Goal: Task Accomplishment & Management: Manage account settings

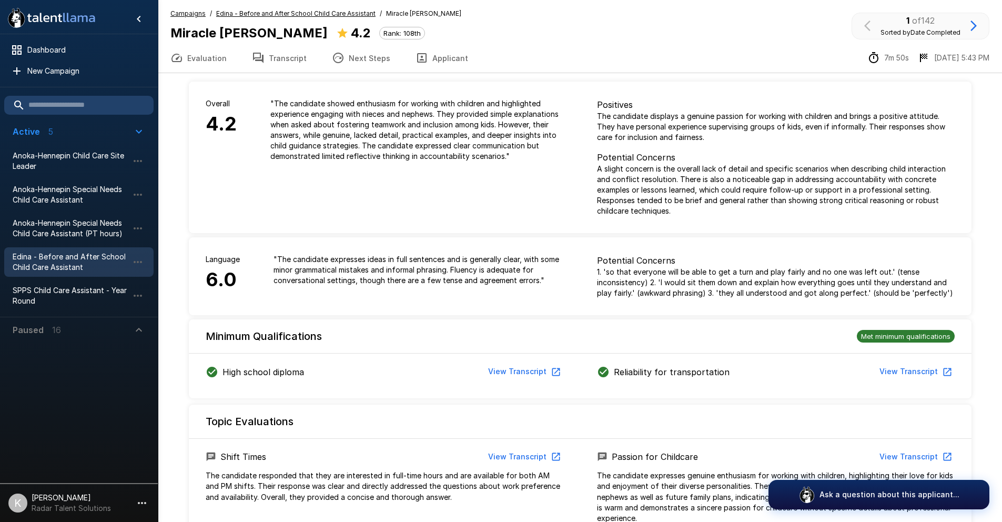
click at [245, 14] on u "Edina - Before and After School Child Care Assistant" at bounding box center [295, 13] width 159 height 8
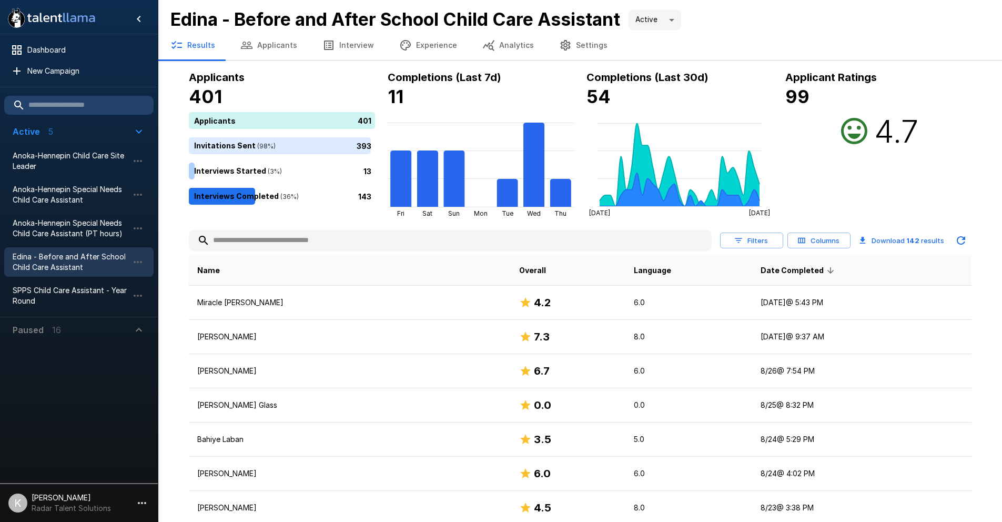
click at [275, 239] on input "text" at bounding box center [450, 240] width 523 height 19
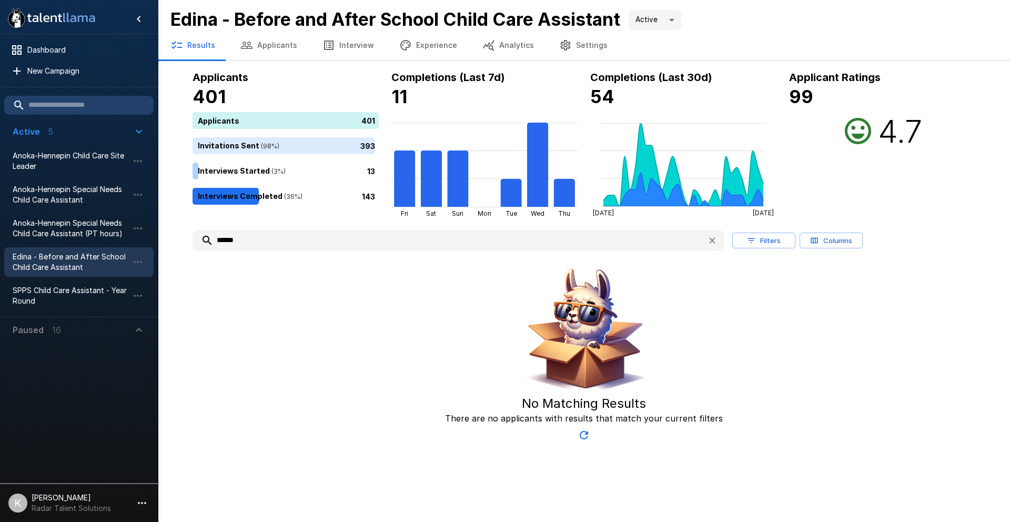
type input "******"
click at [266, 47] on button "Applicants" at bounding box center [269, 45] width 82 height 29
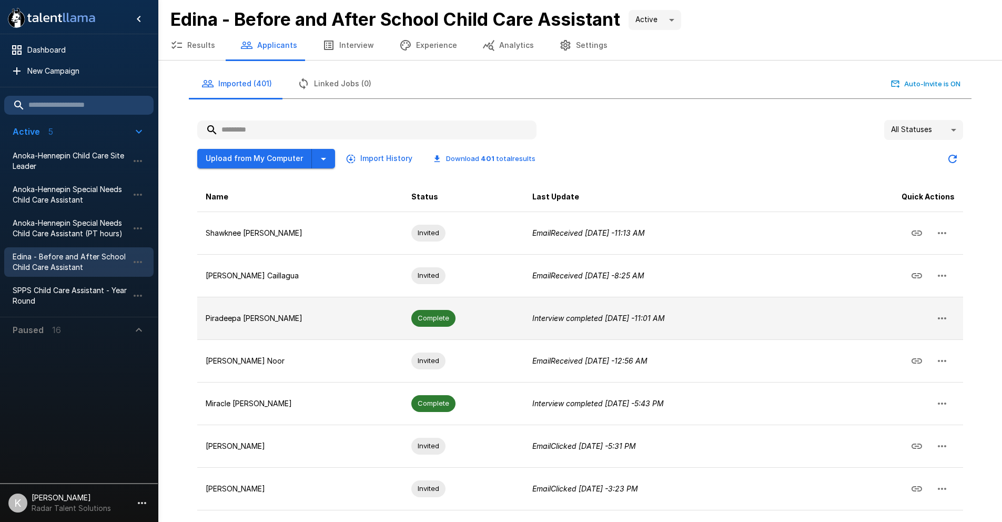
scroll to position [160, 0]
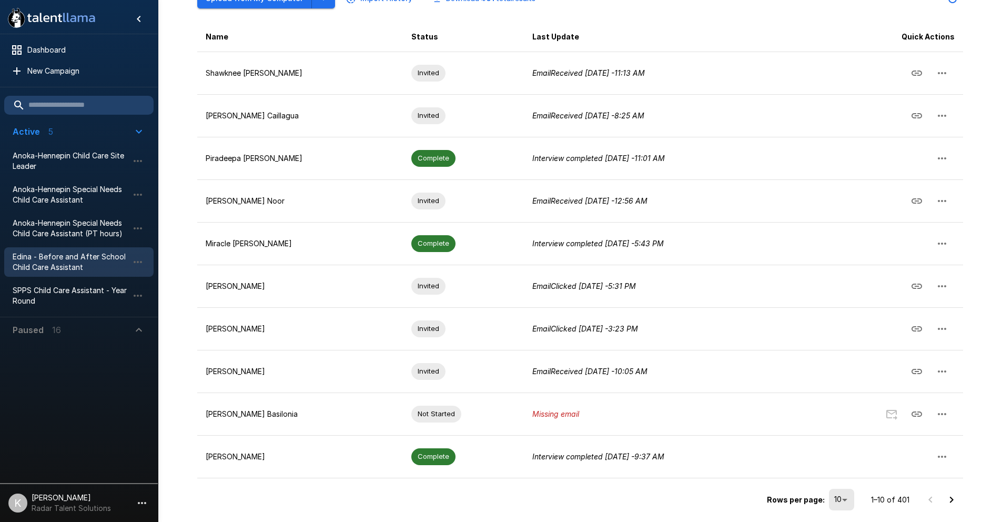
click at [956, 501] on icon "Go to next page" at bounding box center [952, 500] width 13 height 13
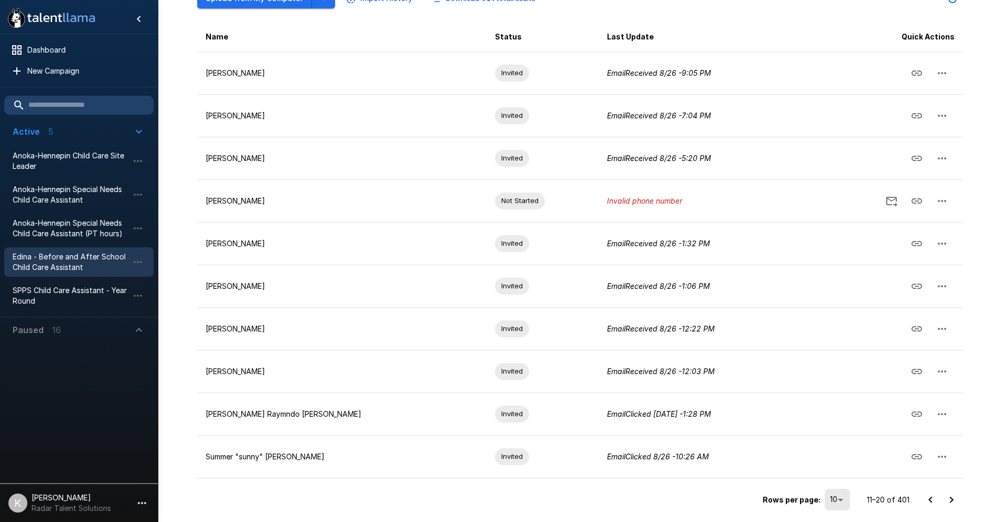
click at [946, 501] on icon "Go to next page" at bounding box center [952, 500] width 13 height 13
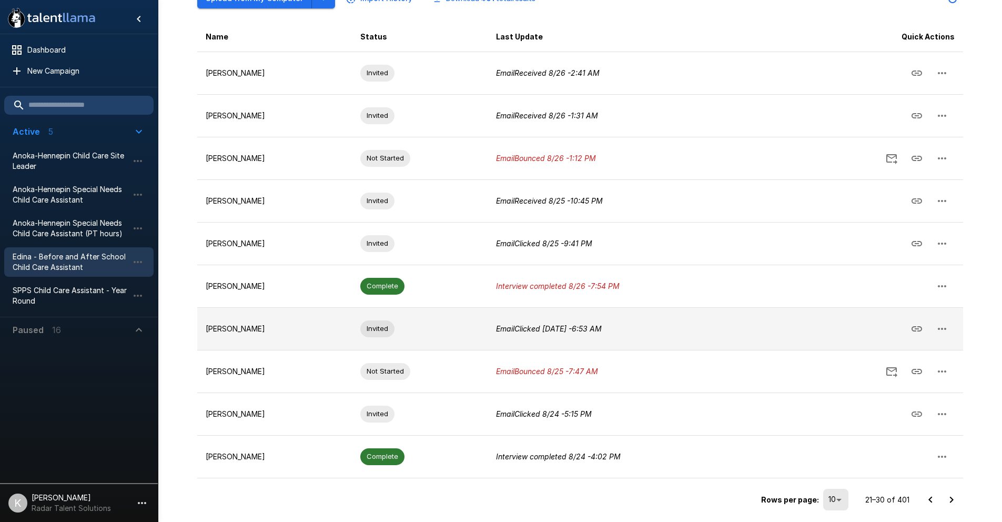
click at [944, 329] on icon "button" at bounding box center [942, 329] width 13 height 13
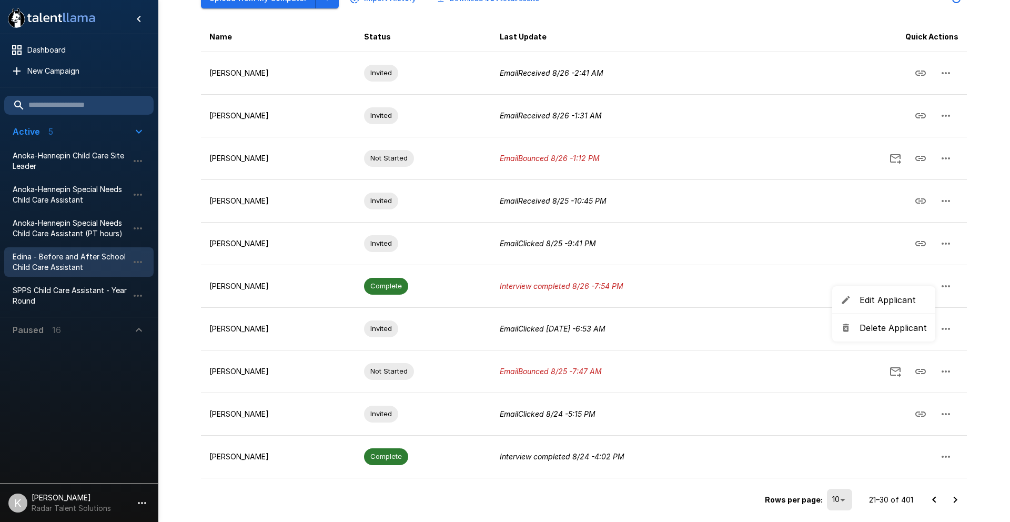
click at [884, 331] on span "Delete Applicant" at bounding box center [893, 328] width 67 height 13
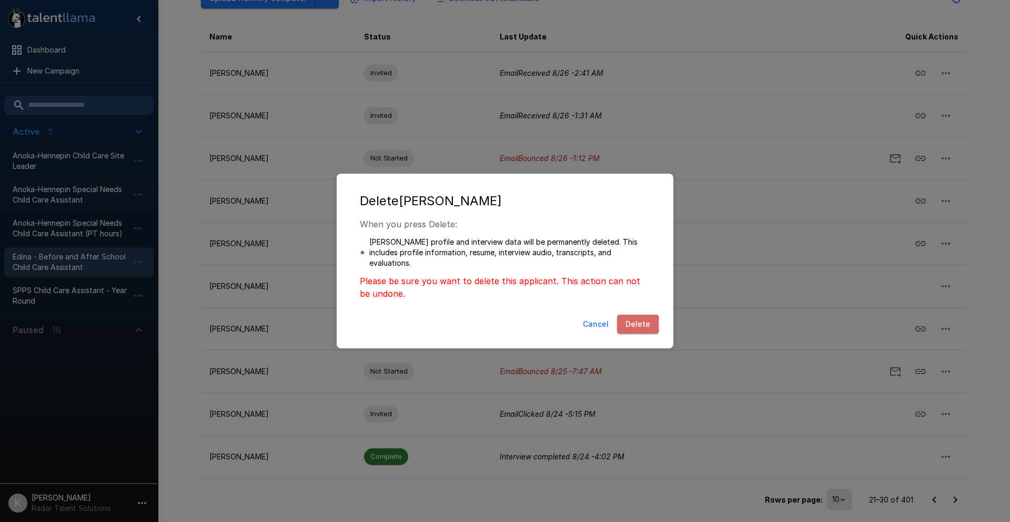
click at [630, 325] on button "Delete" at bounding box center [638, 324] width 42 height 19
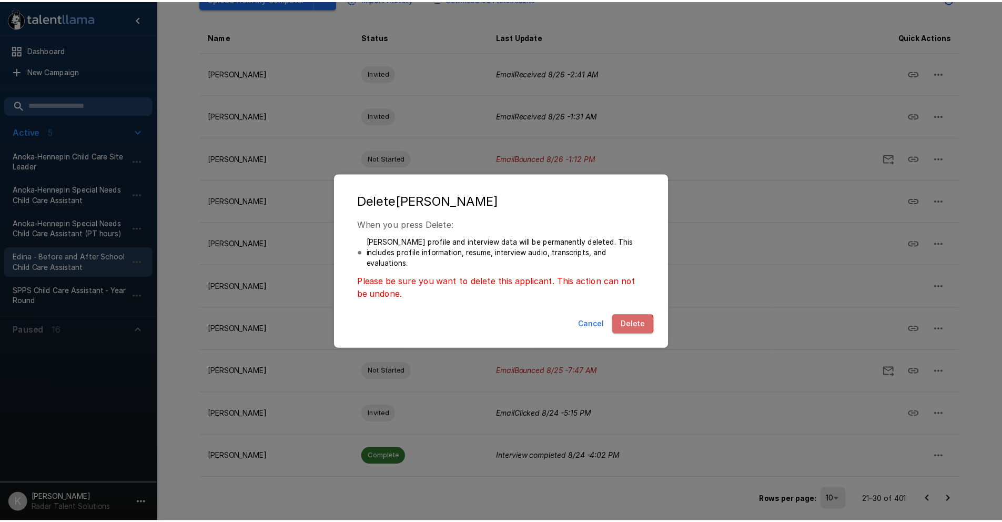
scroll to position [117, 0]
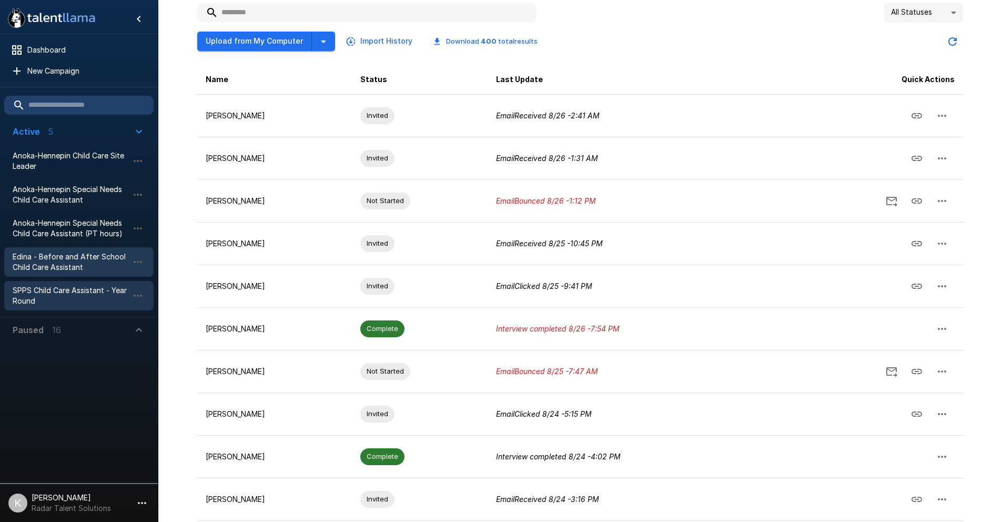
click at [48, 289] on span "SPPS Child Care Assistant - Year Round" at bounding box center [71, 295] width 116 height 21
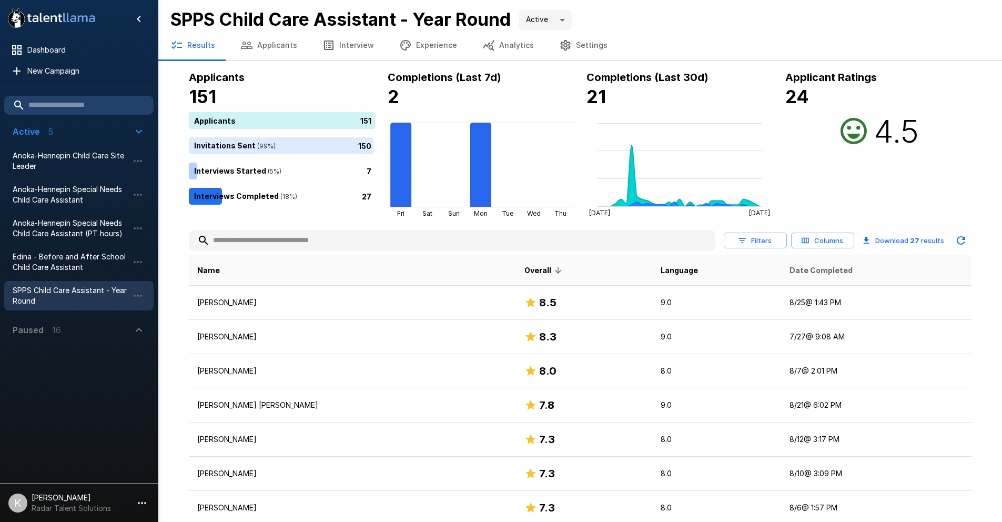
click at [790, 273] on span "Date Completed" at bounding box center [821, 270] width 63 height 13
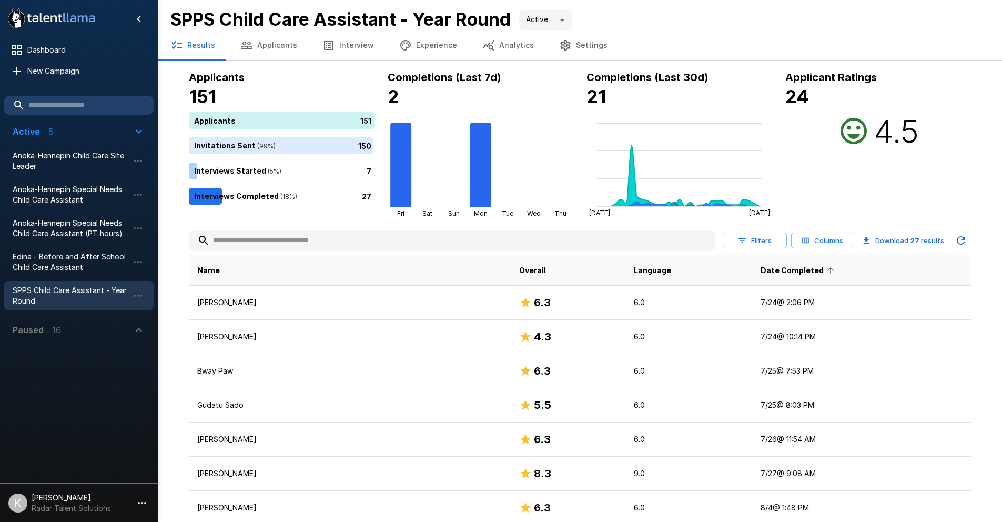
click at [770, 269] on span "Date Completed" at bounding box center [799, 270] width 77 height 13
click at [265, 41] on button "Applicants" at bounding box center [269, 45] width 82 height 29
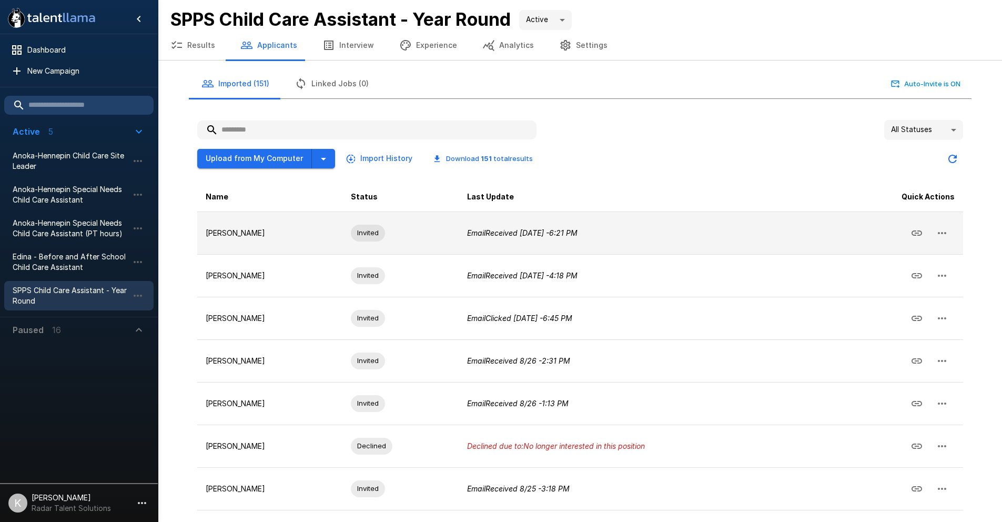
click at [941, 234] on icon "button" at bounding box center [942, 233] width 8 height 2
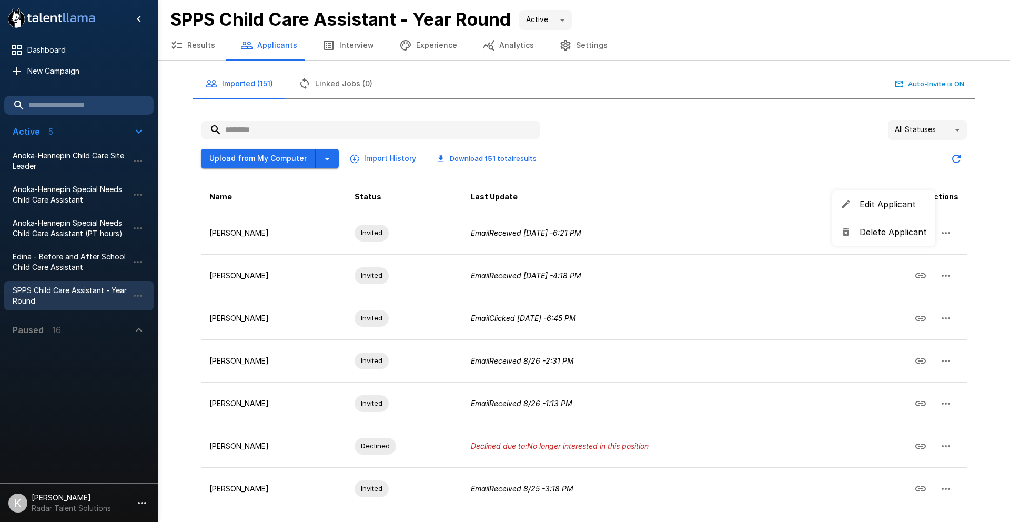
click at [894, 233] on span "Delete Applicant" at bounding box center [893, 232] width 67 height 13
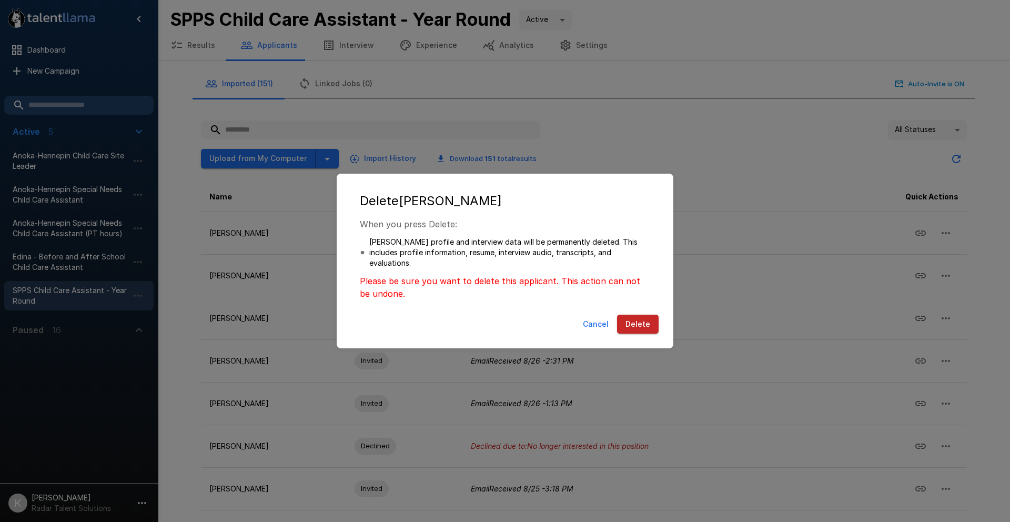
click at [635, 320] on button "Delete" at bounding box center [638, 324] width 42 height 19
